Goal: Communication & Community: Ask a question

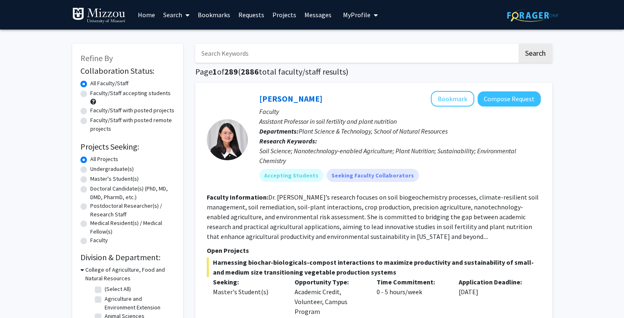
click at [240, 53] on input "Search Keywords" at bounding box center [356, 53] width 322 height 19
click at [146, 144] on h2 "Projects Seeking:" at bounding box center [127, 147] width 94 height 10
click at [90, 93] on label "Faculty/Staff accepting students" at bounding box center [130, 93] width 80 height 9
click at [90, 93] on input "Faculty/Staff accepting students" at bounding box center [92, 91] width 5 height 5
radio input "true"
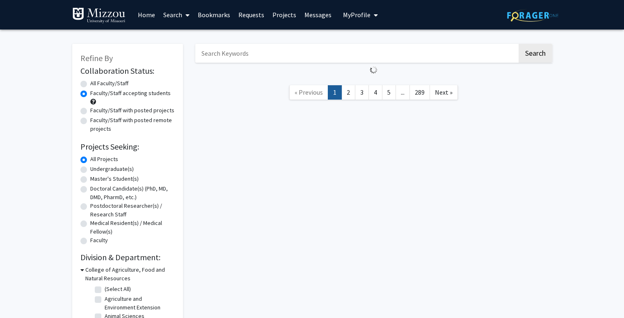
click at [90, 109] on label "Faculty/Staff with posted projects" at bounding box center [132, 110] width 84 height 9
click at [90, 109] on input "Faculty/Staff with posted projects" at bounding box center [92, 108] width 5 height 5
radio input "true"
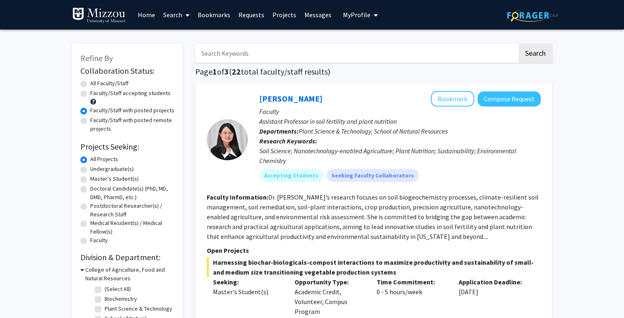
click at [90, 92] on label "Faculty/Staff accepting students" at bounding box center [130, 93] width 80 height 9
click at [90, 92] on input "Faculty/Staff accepting students" at bounding box center [92, 91] width 5 height 5
radio input "true"
click at [90, 169] on label "Undergraduate(s)" at bounding box center [111, 169] width 43 height 9
click at [90, 169] on input "Undergraduate(s)" at bounding box center [92, 167] width 5 height 5
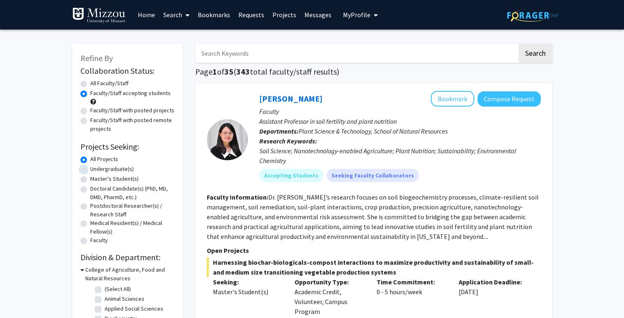
radio input "true"
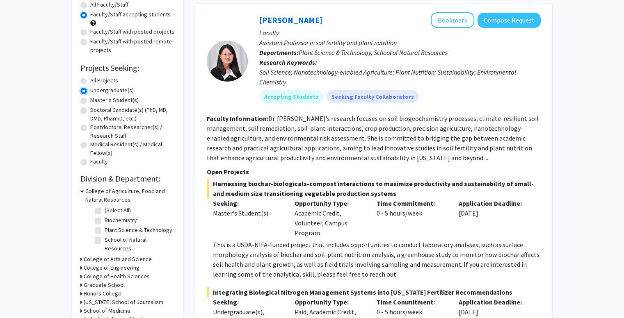
scroll to position [80, 0]
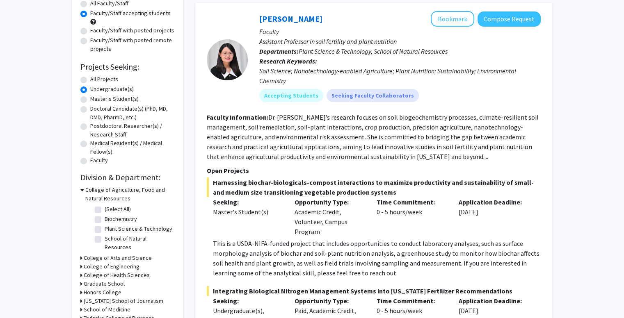
click at [105, 220] on label "Biochemistry" at bounding box center [121, 219] width 32 height 9
click at [105, 220] on input "Biochemistry" at bounding box center [107, 217] width 5 height 5
checkbox input "true"
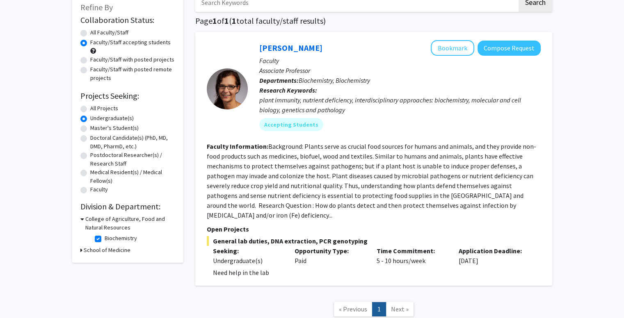
scroll to position [48, 0]
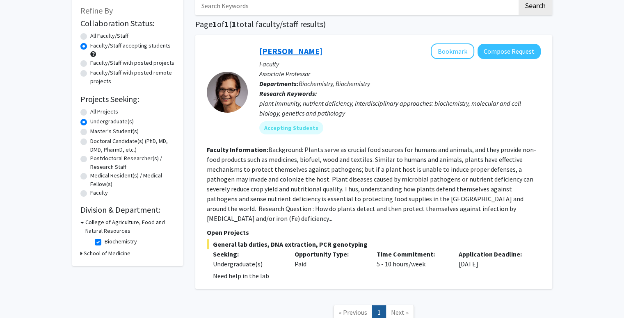
click at [278, 48] on link "[PERSON_NAME]" at bounding box center [290, 51] width 63 height 10
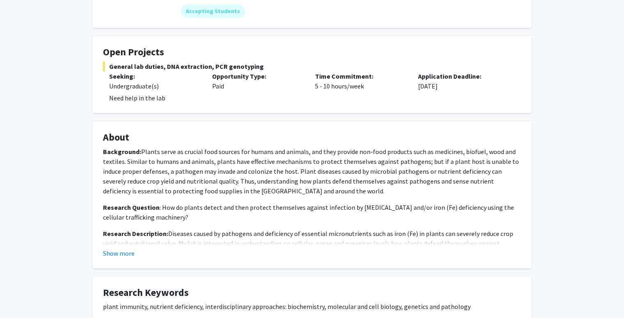
scroll to position [123, 0]
click at [120, 252] on button "Show more" at bounding box center [119, 253] width 32 height 10
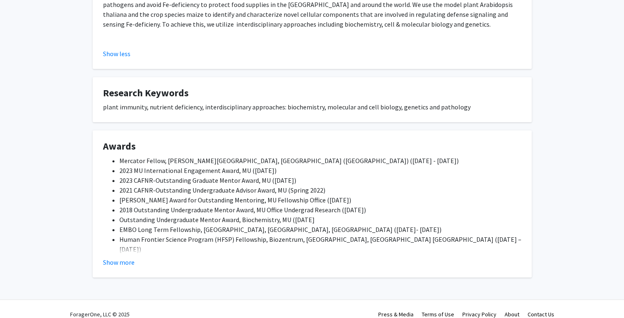
scroll to position [382, 0]
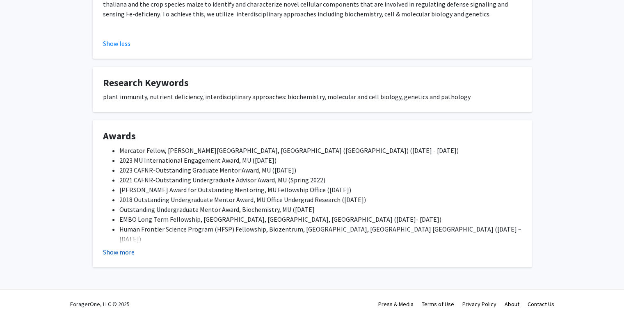
click at [105, 253] on button "Show more" at bounding box center [119, 252] width 32 height 10
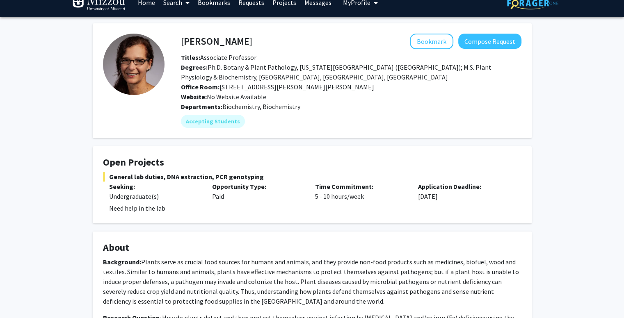
scroll to position [5, 0]
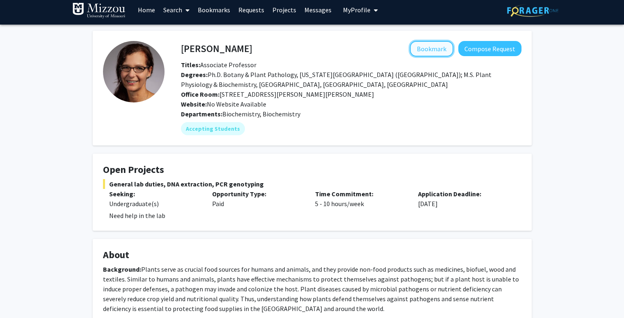
click at [441, 52] on button "Bookmark" at bounding box center [431, 49] width 43 height 16
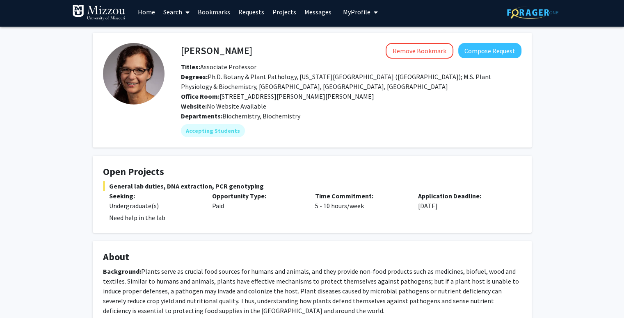
scroll to position [0, 0]
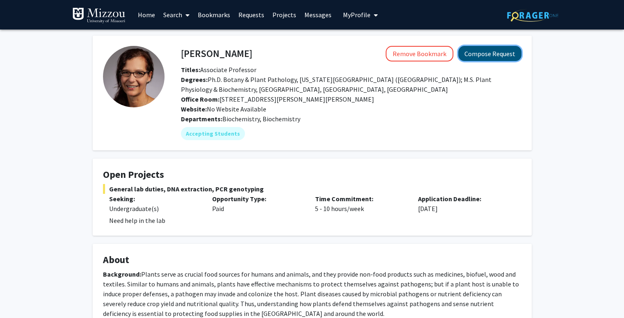
click at [497, 56] on button "Compose Request" at bounding box center [489, 53] width 63 height 15
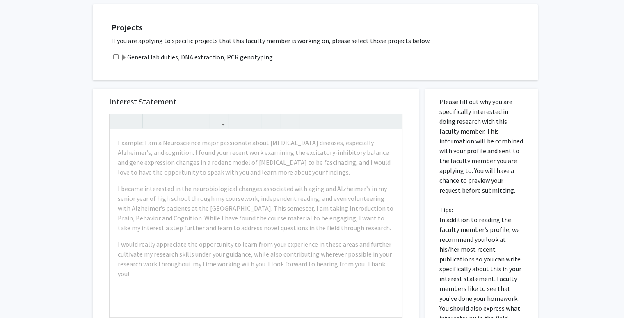
scroll to position [186, 0]
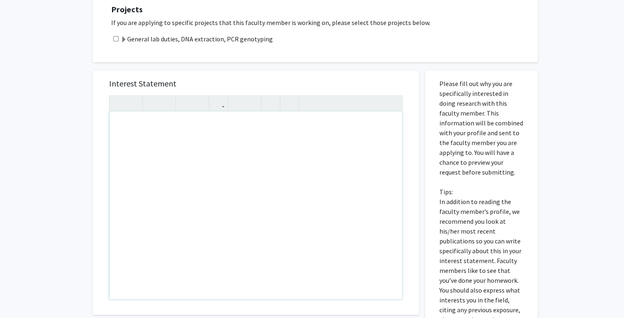
click at [216, 62] on div "Projects If you are applying to specific projects that this faculty member is w…" at bounding box center [315, 24] width 445 height 76
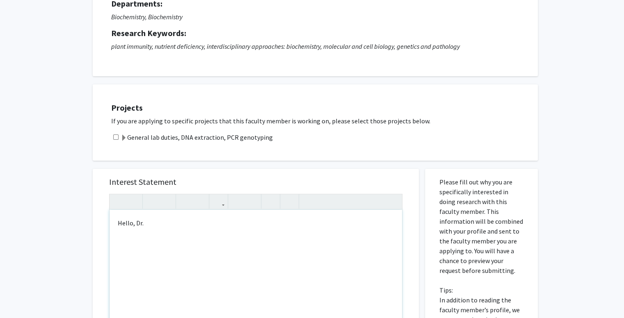
scroll to position [84, 0]
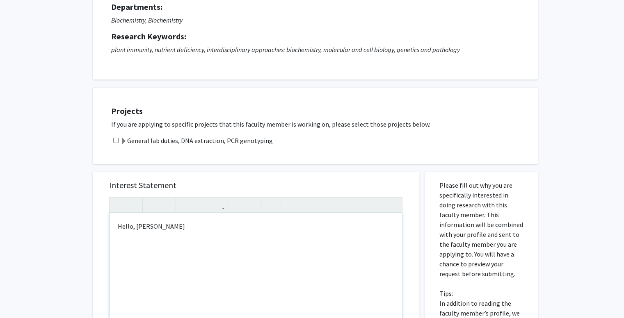
type textarea "Hello, [PERSON_NAME]"
click at [116, 139] on input "checkbox" at bounding box center [115, 140] width 5 height 5
checkbox input "true"
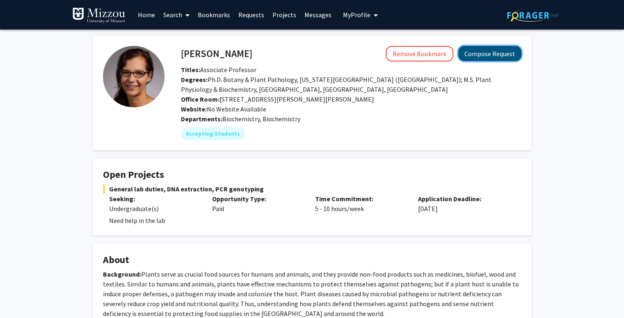
click at [495, 55] on button "Compose Request" at bounding box center [489, 53] width 63 height 15
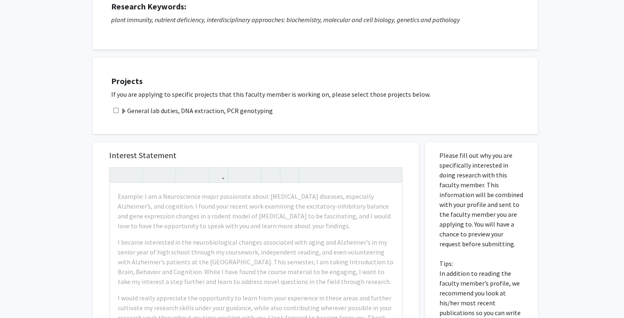
scroll to position [115, 0]
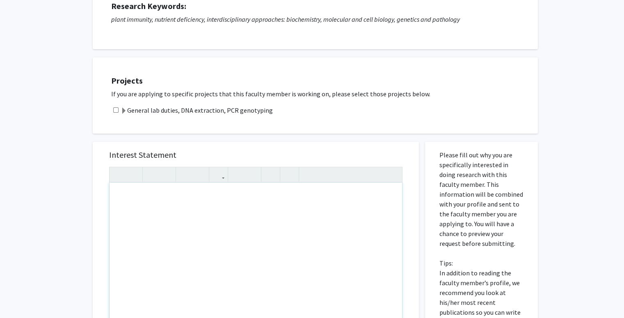
click at [188, 221] on div "Note to users with screen readers: Please press Alt+0 or Option+0 to deactivate…" at bounding box center [255, 277] width 292 height 188
click at [133, 196] on p "Hello, [PERSON_NAME]" at bounding box center [256, 196] width 276 height 10
click at [182, 197] on p "Hello [PERSON_NAME]" at bounding box center [256, 196] width 276 height 10
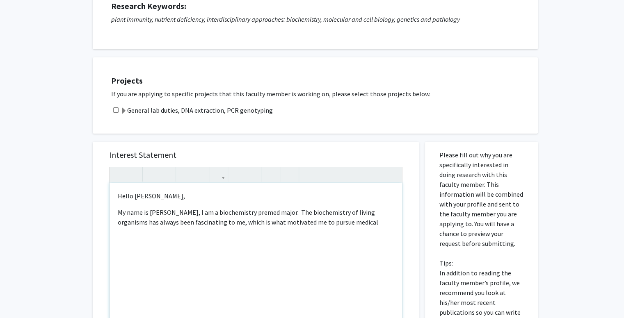
click at [282, 214] on p "My name is [PERSON_NAME], I am a biochemistry premed major. The biochemistry of…" at bounding box center [256, 218] width 276 height 20
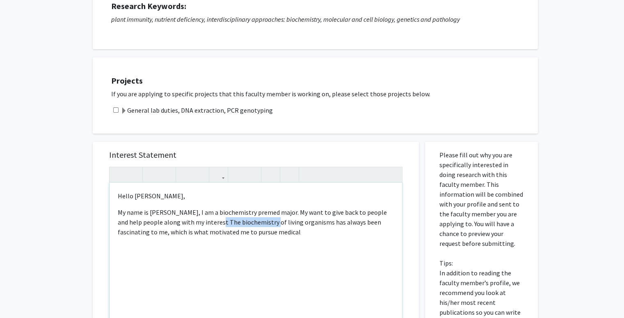
drag, startPoint x: 254, startPoint y: 223, endPoint x: 201, endPoint y: 221, distance: 53.8
click at [201, 221] on p "My name is [PERSON_NAME], I am a biochemistry premed major. My want to give bac…" at bounding box center [256, 223] width 276 height 30
click at [365, 213] on p "My name is [PERSON_NAME], I am a biochemistry premed major. My want to give bac…" at bounding box center [256, 223] width 276 height 30
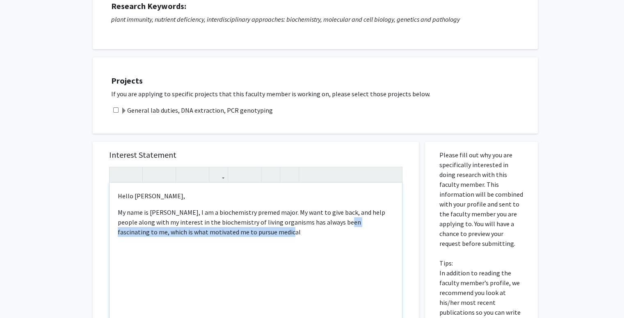
drag, startPoint x: 244, startPoint y: 233, endPoint x: 331, endPoint y: 226, distance: 88.0
click at [331, 226] on p "My name is [PERSON_NAME], I am a biochemistry premed major. My want to give bac…" at bounding box center [256, 223] width 276 height 30
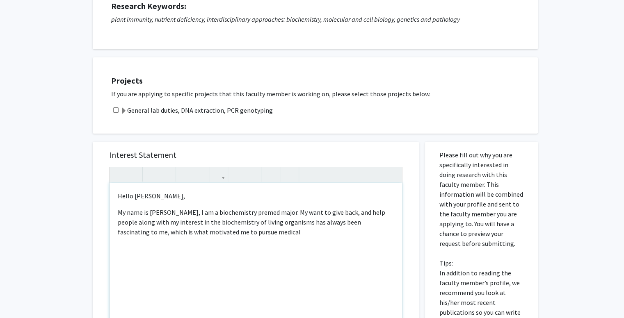
click at [131, 197] on p "Hello [PERSON_NAME]," at bounding box center [256, 196] width 276 height 10
click at [202, 214] on p "My name is [PERSON_NAME], I am a biochemistry premed major. My want to give bac…" at bounding box center [256, 223] width 276 height 30
click at [330, 233] on p "My name is [PERSON_NAME], I am a sophomore biochemistry premed major. My want t…" at bounding box center [256, 223] width 276 height 30
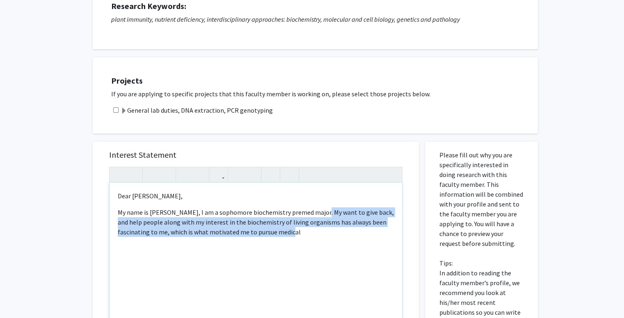
drag, startPoint x: 316, startPoint y: 213, endPoint x: 324, endPoint y: 239, distance: 27.2
click at [324, 239] on div "Dear [PERSON_NAME], My name is [PERSON_NAME], I am a sophomore biochemistry pre…" at bounding box center [255, 277] width 292 height 188
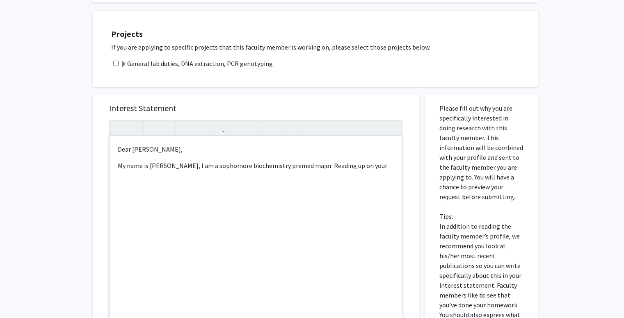
scroll to position [149, 0]
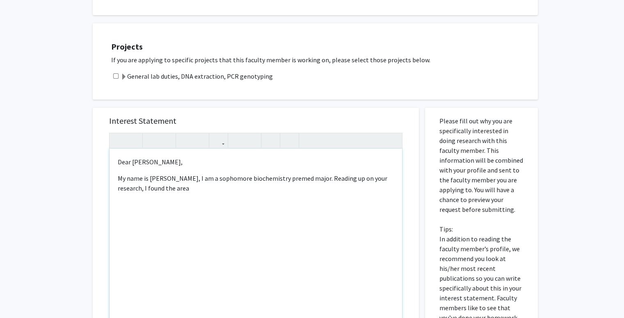
click at [139, 190] on p "My name is [PERSON_NAME], I am a sophomore biochemistry premed major. Reading u…" at bounding box center [256, 183] width 276 height 20
click at [162, 190] on p "My name is [PERSON_NAME], I am a sophomore biochemistry premed major. Reading u…" at bounding box center [256, 183] width 276 height 20
click at [210, 194] on div "Dear [PERSON_NAME], My name is [PERSON_NAME], I am a sophomore biochemistry pre…" at bounding box center [255, 243] width 292 height 188
click at [184, 191] on p "My name is [PERSON_NAME], I am a sophomore biochemistry premed major. Reading u…" at bounding box center [256, 183] width 276 height 20
click at [206, 189] on p "My name is [PERSON_NAME], I am a sophomore biochemistry premed major. Reading u…" at bounding box center [256, 183] width 276 height 20
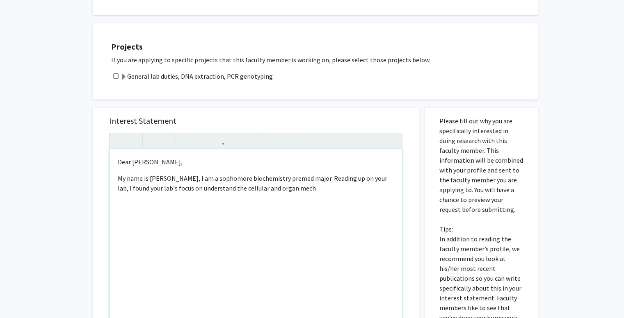
click at [219, 187] on p "My name is [PERSON_NAME], I am a sophomore biochemistry premed major. Reading u…" at bounding box center [256, 183] width 276 height 20
click at [327, 191] on p "My name is [PERSON_NAME], I am a sophomore biochemistry premed major. Reading u…" at bounding box center [256, 183] width 276 height 20
click at [303, 191] on p "My name is [PERSON_NAME], I am a sophomore biochemistry premed major. After rea…" at bounding box center [256, 188] width 276 height 30
click at [306, 189] on p "My name is [PERSON_NAME], I am a sophomore biochemistry premed major. After rea…" at bounding box center [256, 188] width 276 height 30
click at [274, 205] on div "Dear [PERSON_NAME], My name is [PERSON_NAME], I am a sophomore biochemistry pre…" at bounding box center [255, 243] width 292 height 188
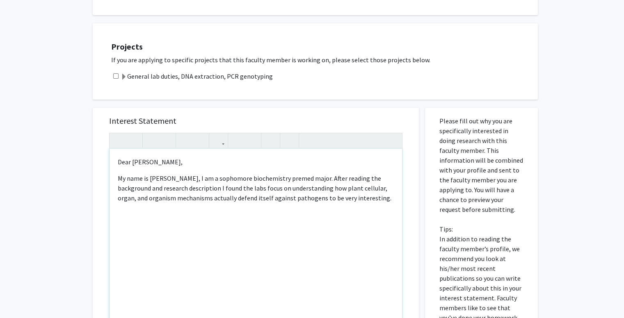
click at [220, 188] on p "My name is [PERSON_NAME], I am a sophomore biochemistry premed major. After rea…" at bounding box center [256, 188] width 276 height 30
click at [262, 187] on p "My name is [PERSON_NAME], I am a sophomore biochemistry premed major. After rea…" at bounding box center [256, 188] width 276 height 30
drag, startPoint x: 173, startPoint y: 198, endPoint x: 381, endPoint y: 189, distance: 208.5
click at [381, 189] on p "My name is [PERSON_NAME], I am a sophomore biochemistry premed major. After rea…" at bounding box center [256, 188] width 276 height 30
click at [176, 198] on p "My name is [PERSON_NAME], I am a sophomore biochemistry premed major. After rea…" at bounding box center [256, 188] width 276 height 30
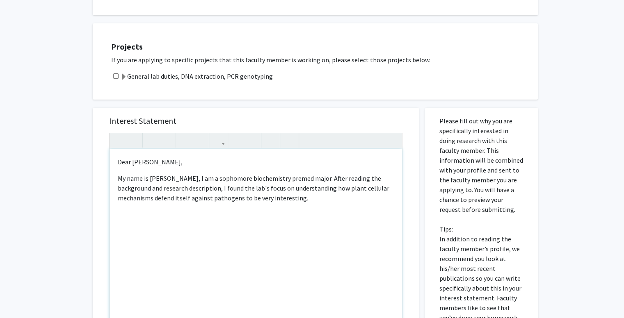
click at [381, 189] on p "My name is [PERSON_NAME], I am a sophomore biochemistry premed major. After rea…" at bounding box center [256, 188] width 276 height 30
click at [242, 200] on p "My name is [PERSON_NAME], I am a sophomore biochemistry premed major. After rea…" at bounding box center [256, 188] width 276 height 30
click at [382, 189] on p "My name is [PERSON_NAME], I am a sophomore biochemistry premed major. After rea…" at bounding box center [256, 188] width 276 height 30
click at [276, 201] on p "My name is [PERSON_NAME], I am a sophomore biochemistry premed major. After rea…" at bounding box center [256, 188] width 276 height 30
click at [389, 200] on p "My name is [PERSON_NAME], I am a sophomore biochemistry premed major. After rea…" at bounding box center [256, 192] width 276 height 39
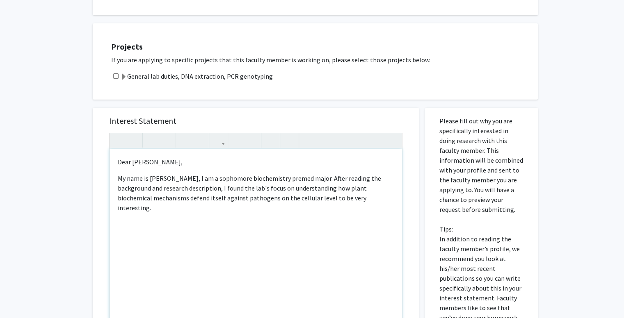
click at [315, 177] on p "My name is [PERSON_NAME], I am a sophomore biochemistry premed major. After rea…" at bounding box center [256, 192] width 276 height 39
click at [196, 188] on p "My name is [PERSON_NAME], I am a sophomore biochemistry premed major. As someon…" at bounding box center [256, 192] width 276 height 39
click at [284, 189] on p "My name is [PERSON_NAME], I am a sophomore biochemistry premed major. As someon…" at bounding box center [256, 192] width 276 height 39
click at [315, 187] on p "My name is [PERSON_NAME], I am a sophomore biochemistry premed major. As someon…" at bounding box center [256, 192] width 276 height 39
click at [301, 219] on div "Dear [PERSON_NAME], My name is [PERSON_NAME], I am a sophomore biochemistry pre…" at bounding box center [255, 243] width 292 height 188
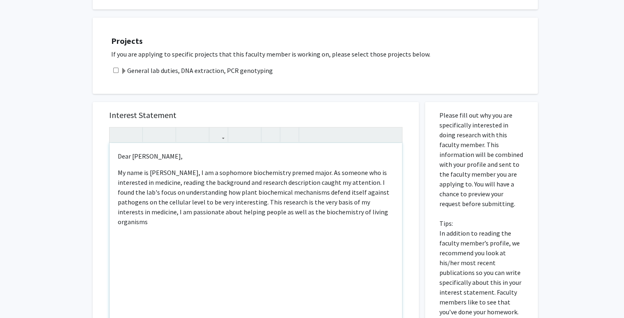
scroll to position [155, 0]
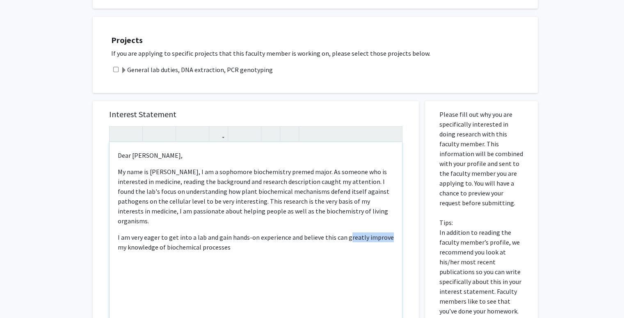
drag, startPoint x: 389, startPoint y: 229, endPoint x: 344, endPoint y: 229, distance: 44.3
click at [344, 233] on p "I am very eager to get into a lab and gain hands-on experience and believe this…" at bounding box center [256, 243] width 276 height 20
click at [274, 243] on div "Dear [PERSON_NAME], My name is [PERSON_NAME], I am a sophomore biochemistry pre…" at bounding box center [255, 236] width 292 height 188
type textarea "<p>Dear [PERSON_NAME],</p><p>My name is [PERSON_NAME], I am a sophomore biochem…"
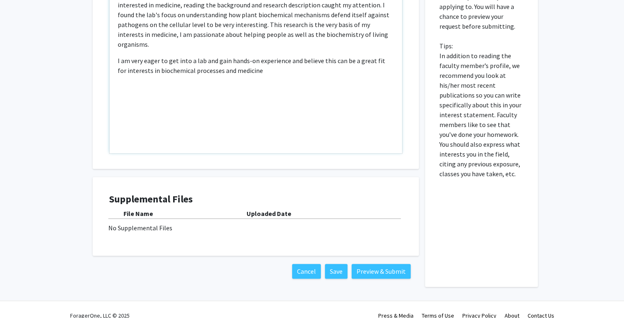
scroll to position [333, 0]
click at [338, 267] on button "Save" at bounding box center [336, 271] width 23 height 15
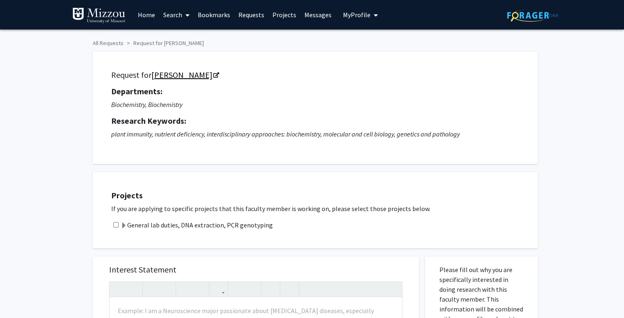
click at [170, 72] on link "[PERSON_NAME]" at bounding box center [184, 75] width 67 height 10
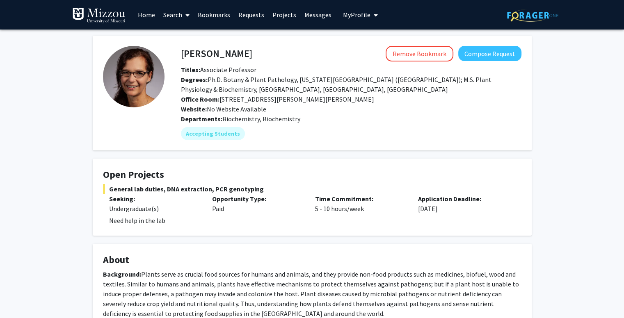
scroll to position [126, 0]
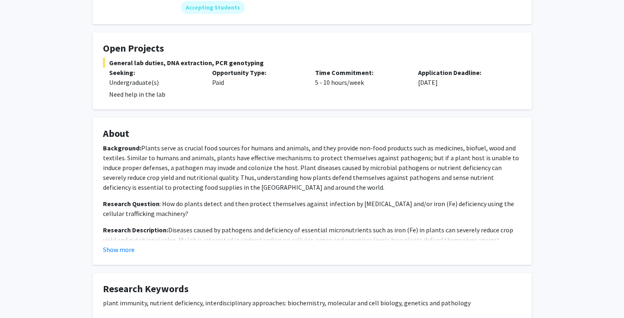
click at [121, 255] on fg-card "About Background: Plants serve as crucial food sources for humans and animals, …" at bounding box center [312, 191] width 439 height 147
click at [122, 248] on button "Show more" at bounding box center [119, 250] width 32 height 10
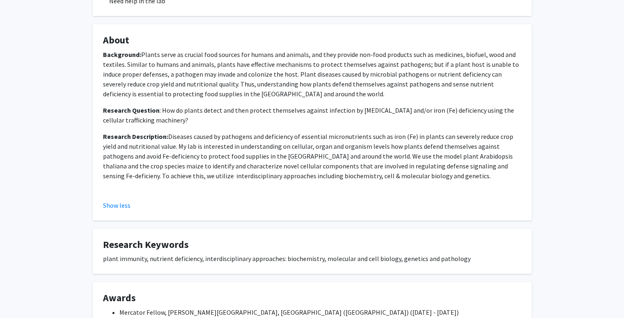
scroll to position [218, 0]
